Goal: Information Seeking & Learning: Learn about a topic

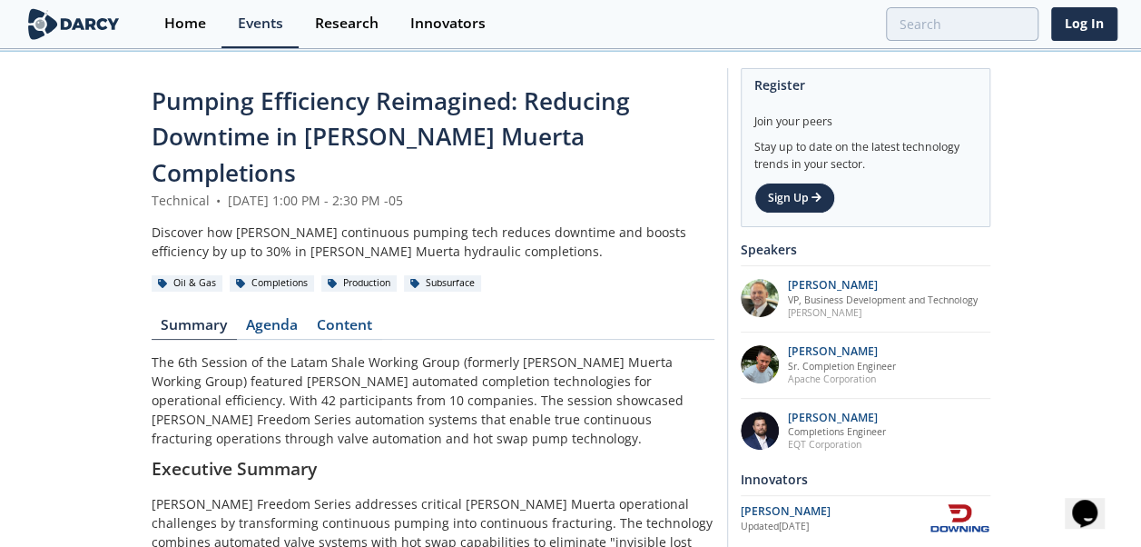
scroll to position [91, 0]
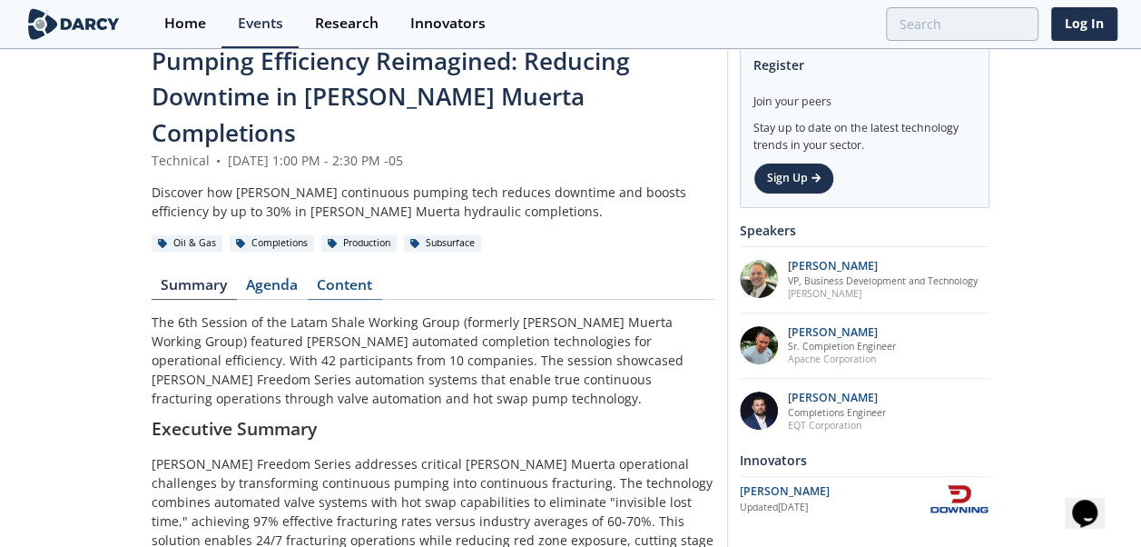
click at [358, 278] on link "Content" at bounding box center [345, 289] width 74 height 22
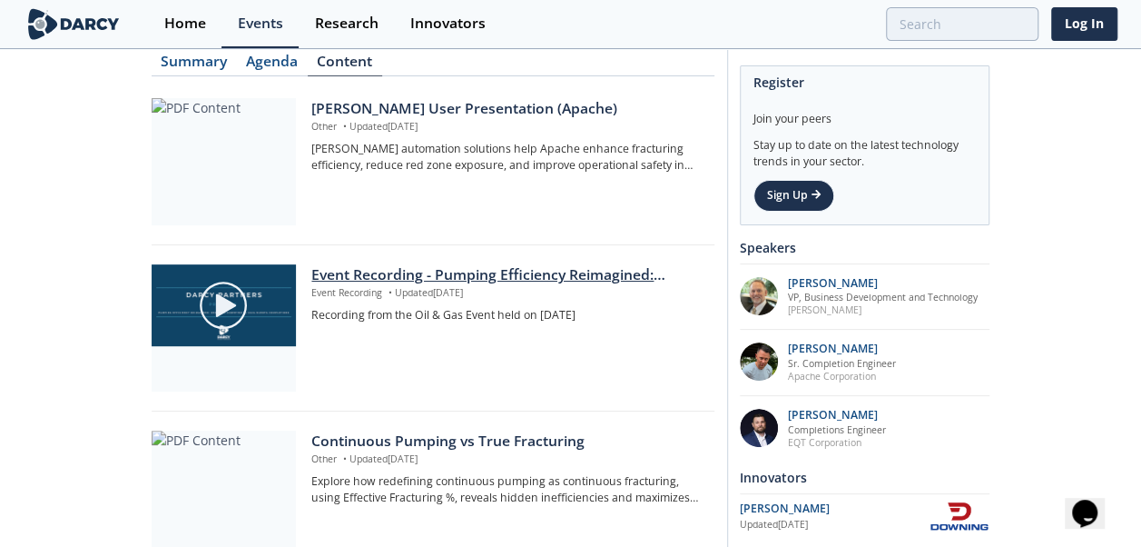
scroll to position [272, 0]
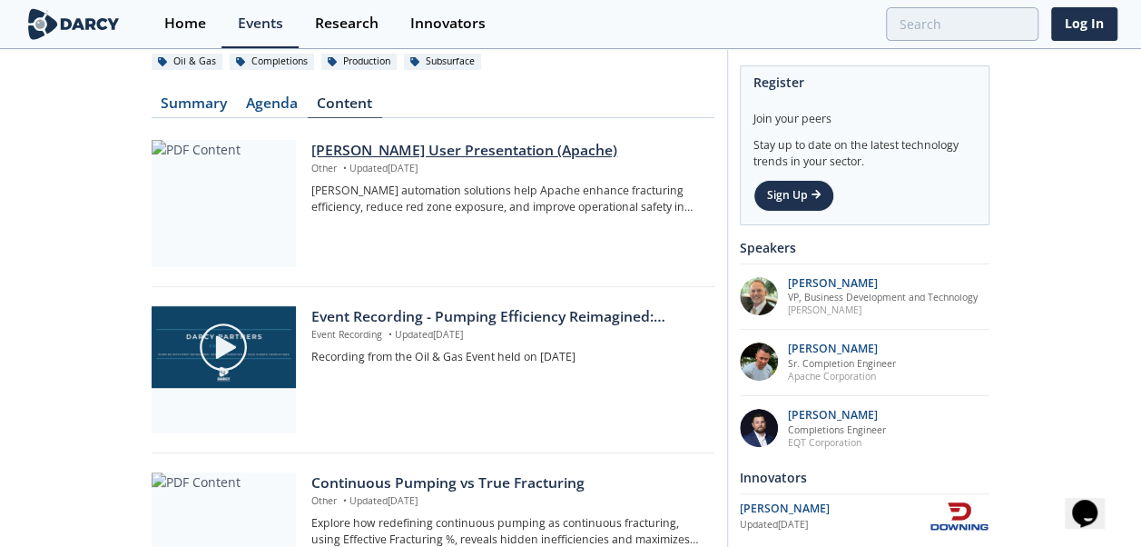
click at [202, 154] on div at bounding box center [224, 203] width 144 height 127
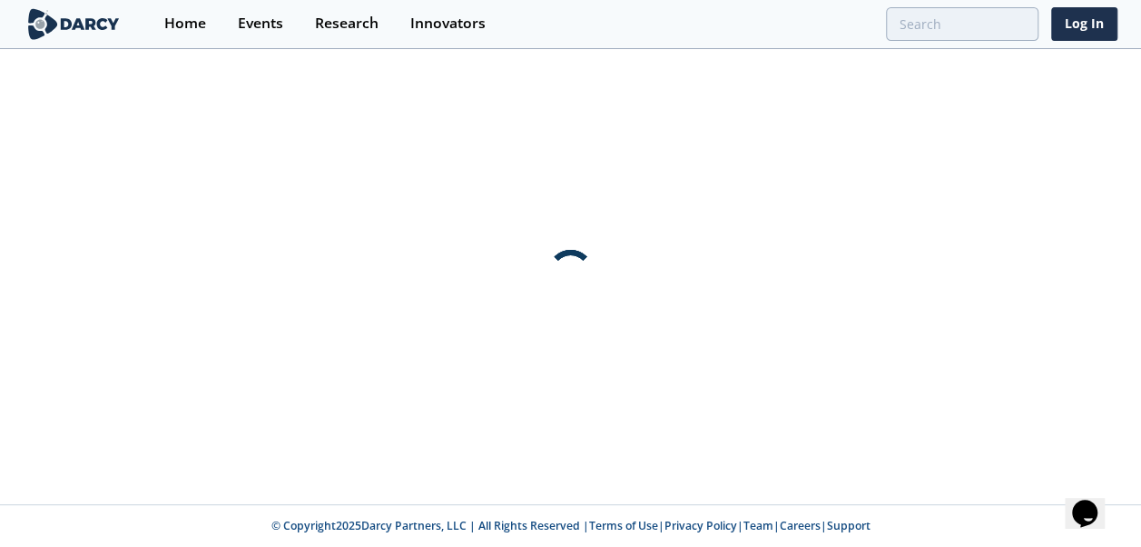
scroll to position [0, 0]
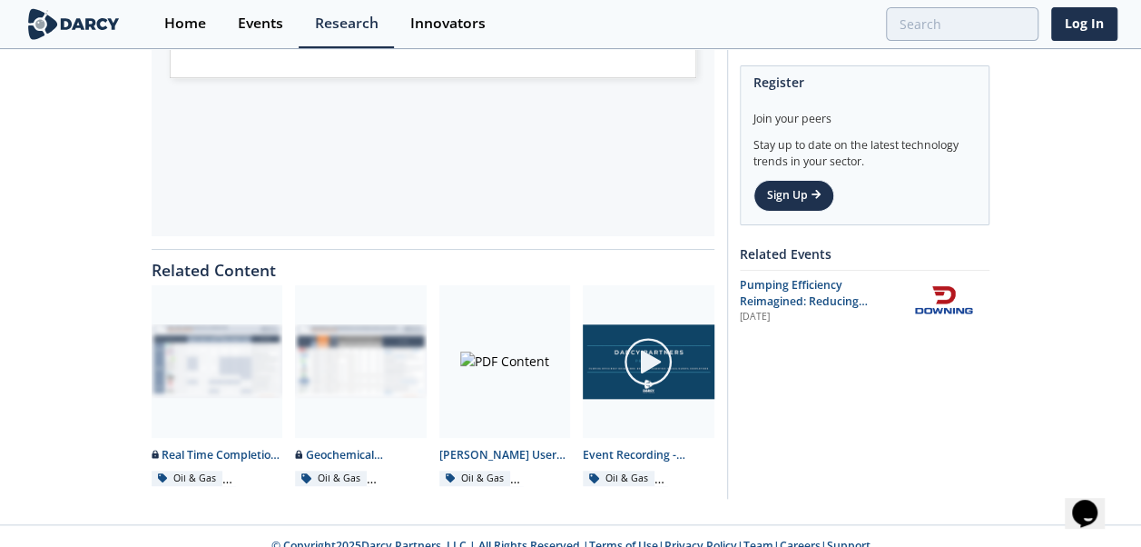
scroll to position [779, 0]
